Goal: Transaction & Acquisition: Purchase product/service

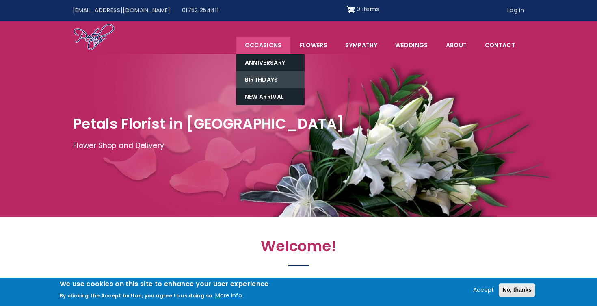
click at [264, 83] on link "Birthdays" at bounding box center [270, 79] width 68 height 17
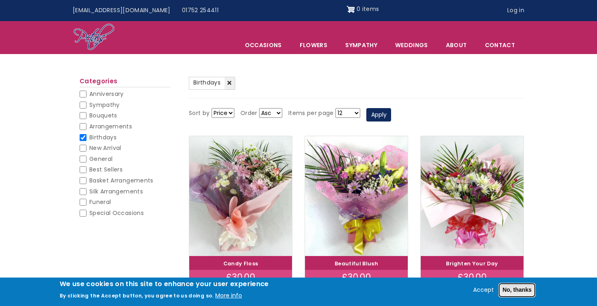
click at [511, 291] on button "No, thanks" at bounding box center [516, 290] width 37 height 14
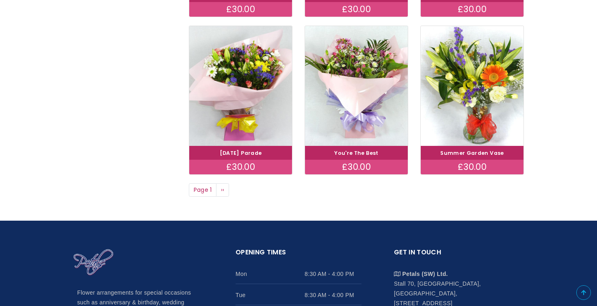
scroll to position [617, 0]
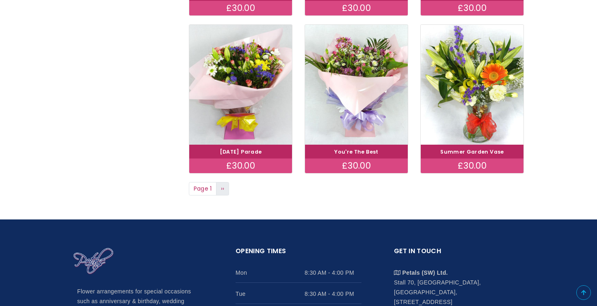
click at [223, 185] on span "››" at bounding box center [223, 188] width 4 height 8
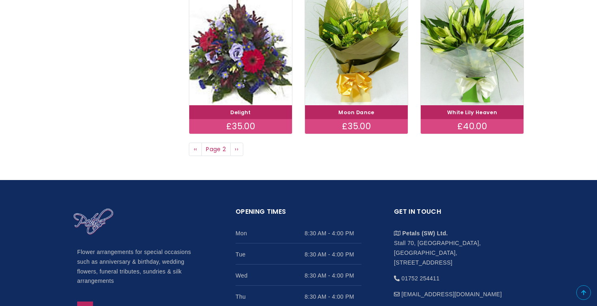
scroll to position [656, 0]
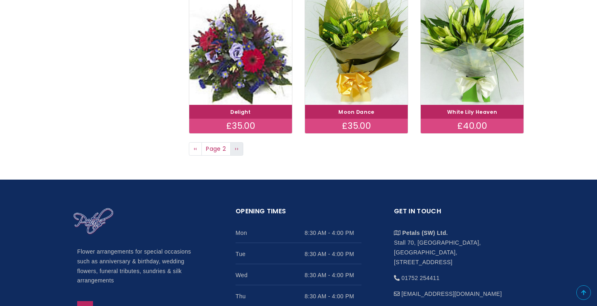
click at [238, 151] on link "Next page ››" at bounding box center [236, 149] width 13 height 14
